Goal: Task Accomplishment & Management: Manage account settings

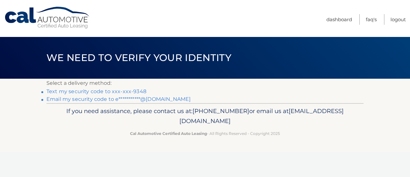
click at [134, 89] on link "Text my security code to xxx-xxx-9348" at bounding box center [96, 91] width 100 height 6
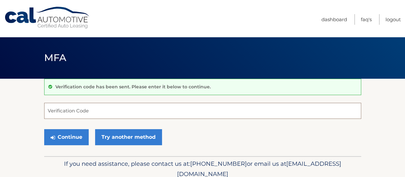
click at [72, 108] on input "Verification Code" at bounding box center [202, 111] width 317 height 16
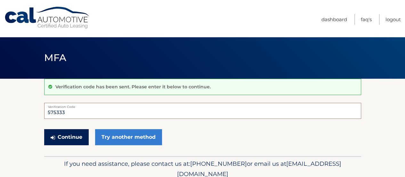
type input "575333"
click at [77, 135] on button "Continue" at bounding box center [66, 137] width 45 height 16
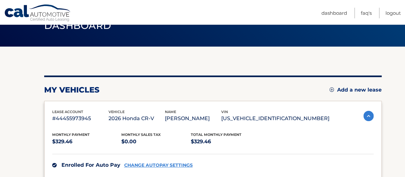
scroll to position [64, 0]
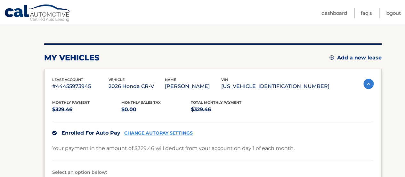
click at [367, 83] on img at bounding box center [369, 84] width 10 height 10
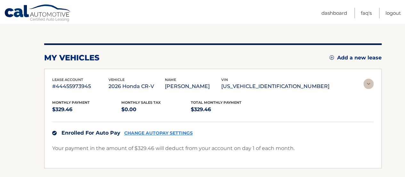
scroll to position [54, 0]
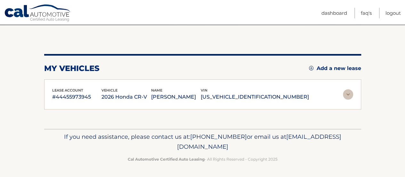
click at [350, 93] on img at bounding box center [348, 94] width 10 height 10
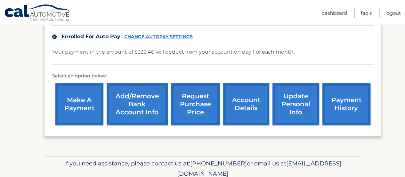
scroll to position [186, 0]
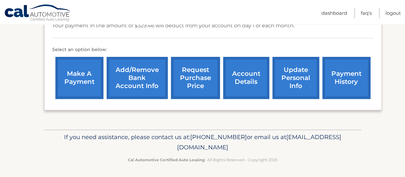
click at [235, 80] on link "account details" at bounding box center [246, 78] width 46 height 42
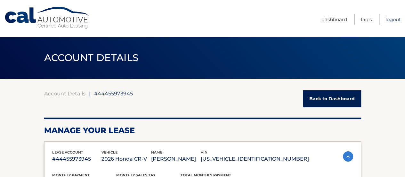
click at [389, 17] on link "Logout" at bounding box center [393, 19] width 15 height 11
